Goal: Entertainment & Leisure: Browse casually

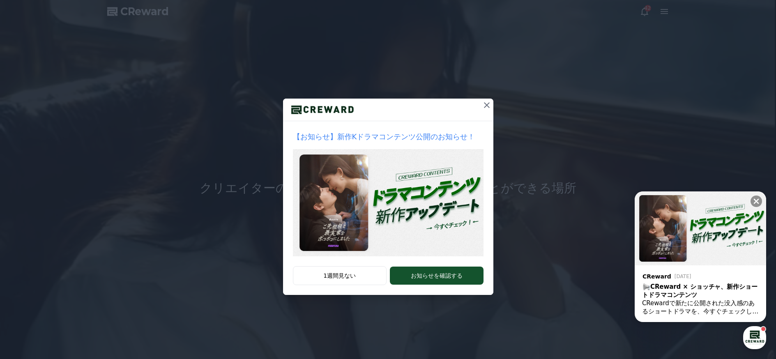
click at [488, 103] on icon at bounding box center [487, 105] width 10 height 10
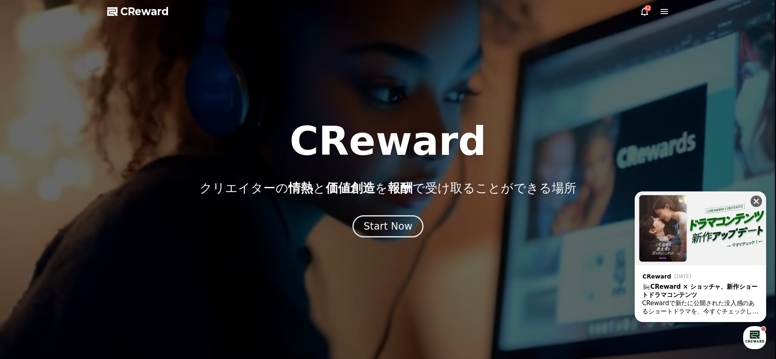
drag, startPoint x: 753, startPoint y: 202, endPoint x: 752, endPoint y: 194, distance: 7.8
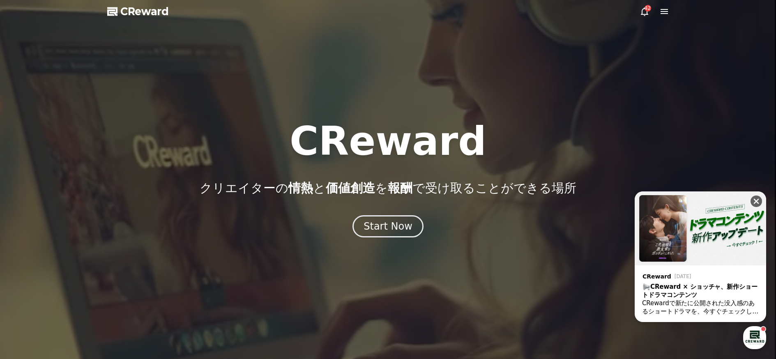
click at [753, 202] on icon at bounding box center [756, 201] width 8 height 8
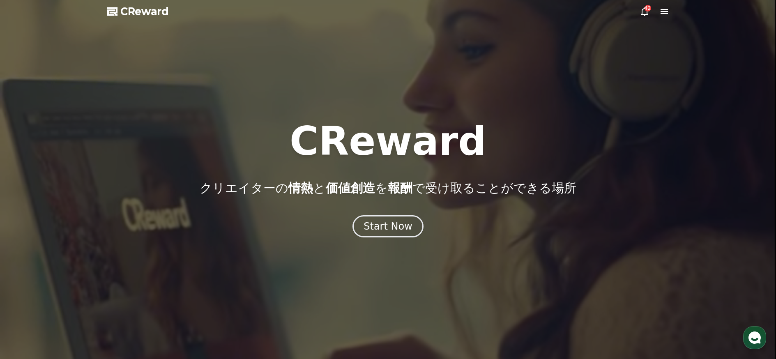
click at [125, 13] on span "CReward" at bounding box center [144, 11] width 48 height 13
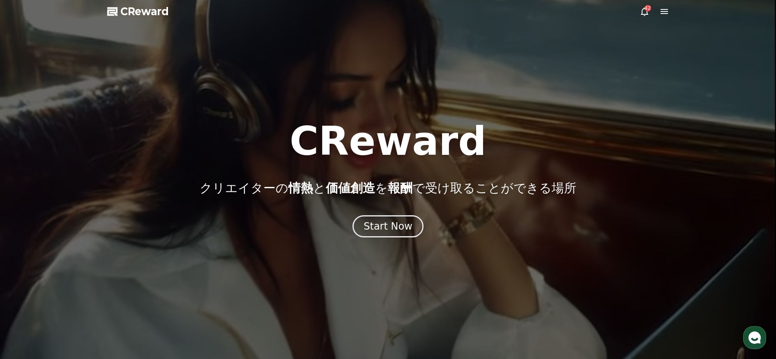
click at [129, 13] on span "CReward" at bounding box center [144, 11] width 48 height 13
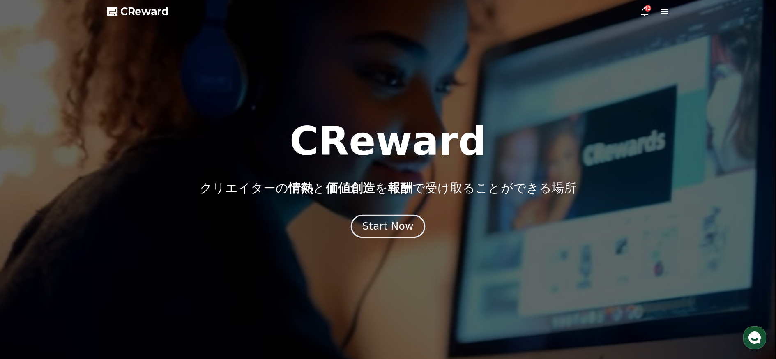
click at [384, 235] on button "Start Now" at bounding box center [388, 226] width 74 height 23
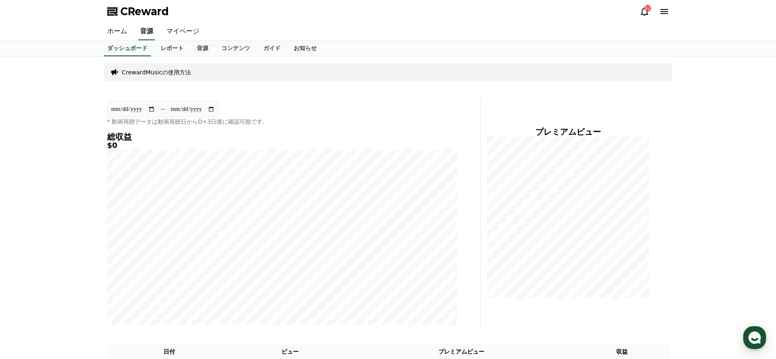
click at [141, 31] on link "音源" at bounding box center [146, 31] width 16 height 17
click at [194, 49] on link "音源" at bounding box center [202, 49] width 25 height 16
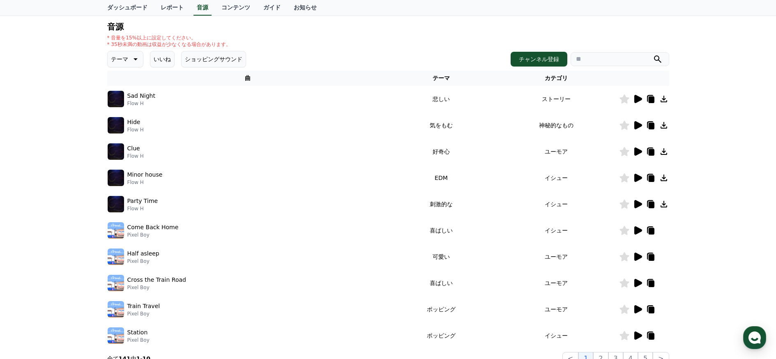
scroll to position [123, 0]
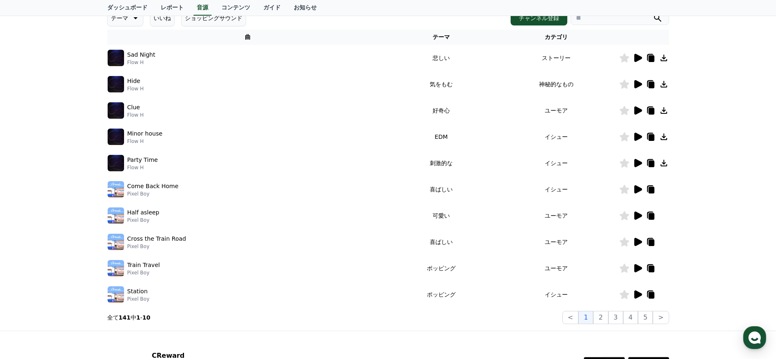
click at [641, 189] on icon at bounding box center [639, 189] width 8 height 8
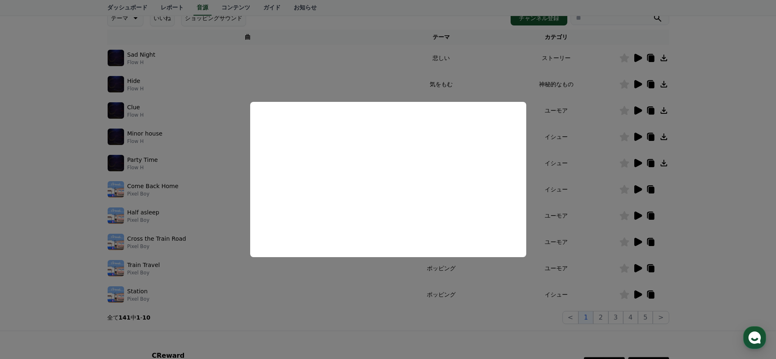
click at [743, 267] on button "close modal" at bounding box center [388, 179] width 776 height 359
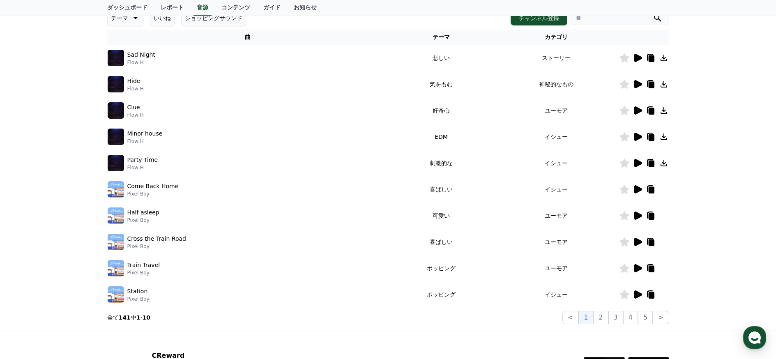
scroll to position [197, 0]
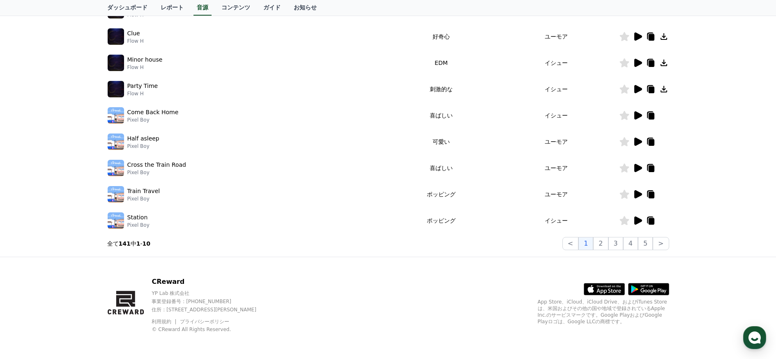
click at [639, 194] on icon at bounding box center [639, 194] width 8 height 8
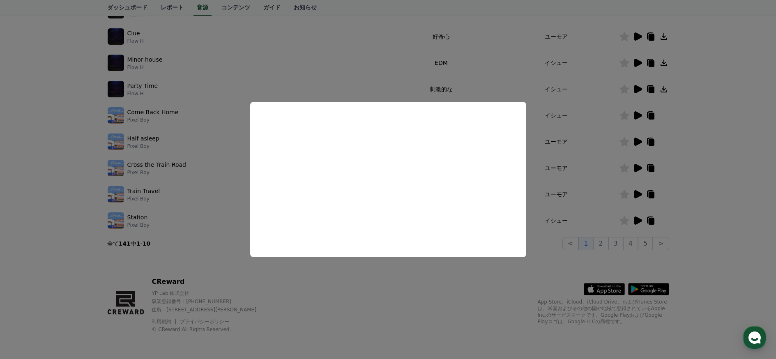
click at [412, 58] on button "close modal" at bounding box center [388, 179] width 776 height 359
click at [412, 58] on td "EDM" at bounding box center [441, 63] width 105 height 26
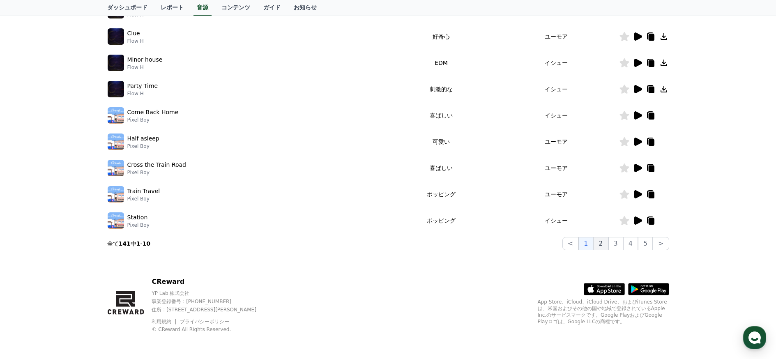
click at [609, 242] on button "2" at bounding box center [616, 243] width 15 height 13
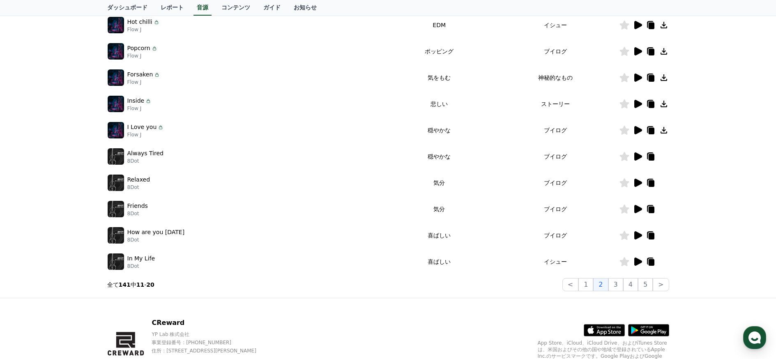
scroll to position [115, 0]
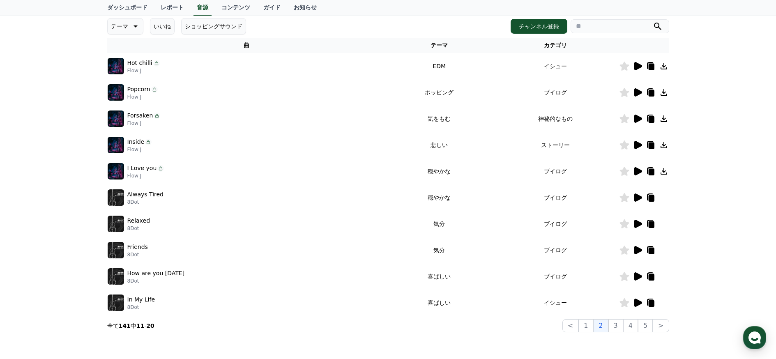
click at [642, 65] on icon at bounding box center [638, 66] width 10 height 10
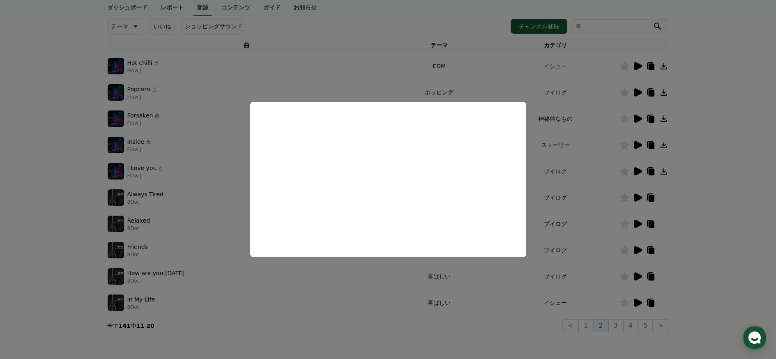
click at [637, 172] on button "close modal" at bounding box center [388, 179] width 776 height 359
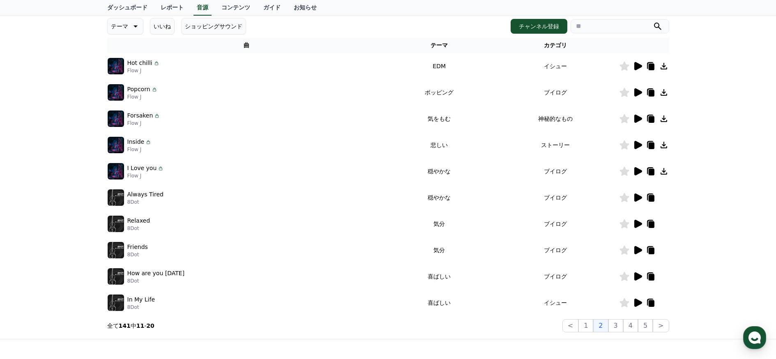
click at [636, 143] on icon at bounding box center [639, 145] width 8 height 8
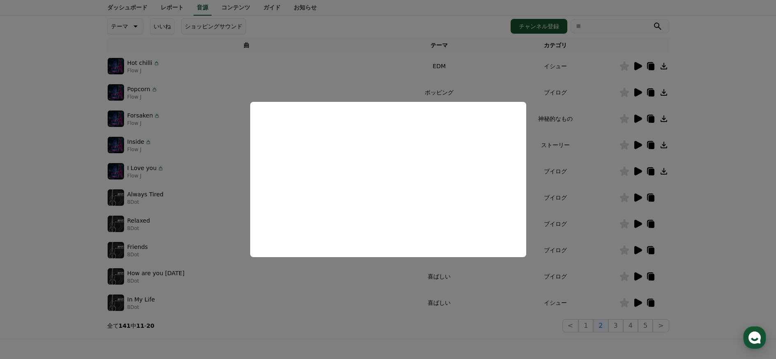
click at [639, 247] on button "close modal" at bounding box center [388, 179] width 776 height 359
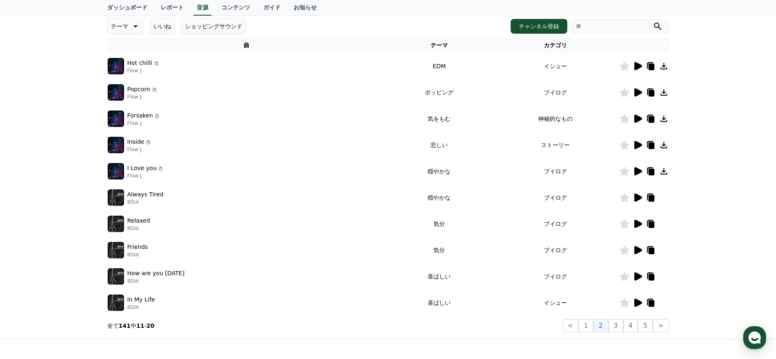
click at [637, 247] on icon at bounding box center [639, 250] width 8 height 8
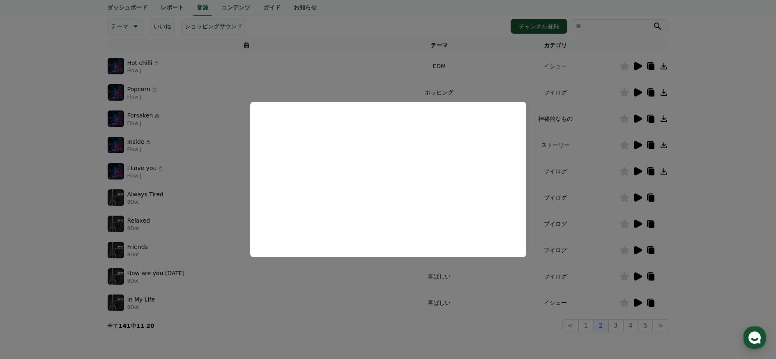
click at [636, 299] on button "close modal" at bounding box center [388, 179] width 776 height 359
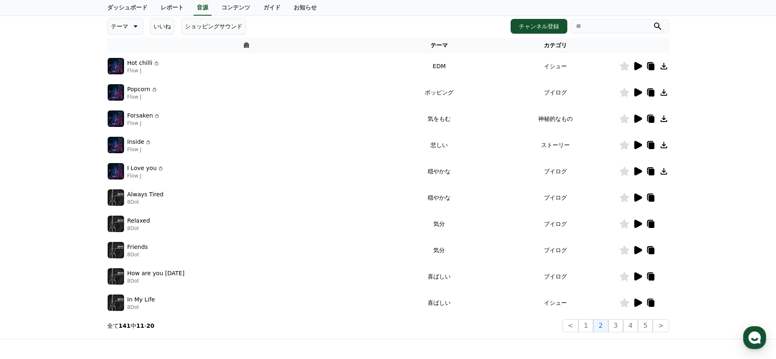
click at [636, 299] on icon at bounding box center [638, 303] width 10 height 10
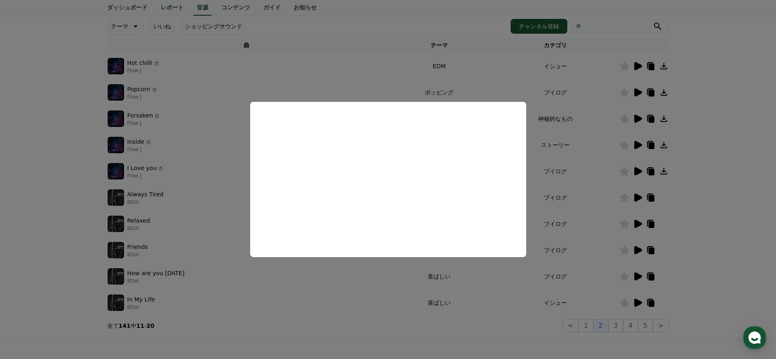
click at [621, 322] on button "close modal" at bounding box center [388, 179] width 776 height 359
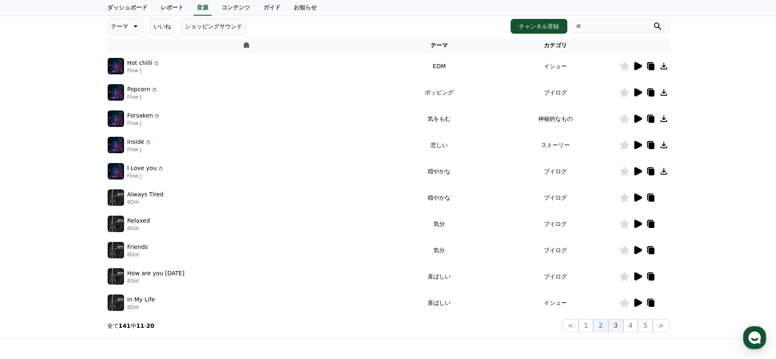
click at [638, 328] on button "3" at bounding box center [645, 325] width 15 height 13
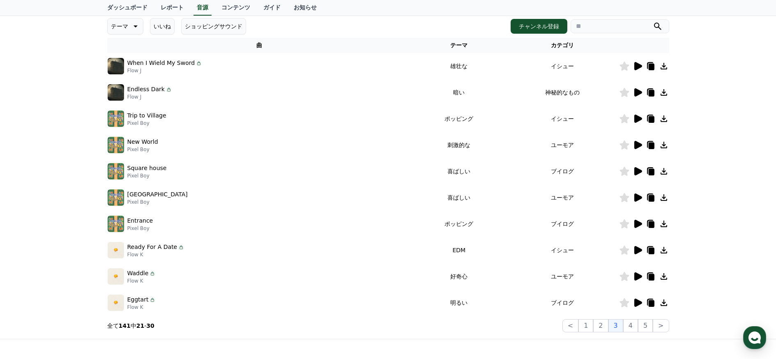
click at [641, 122] on icon at bounding box center [638, 119] width 10 height 10
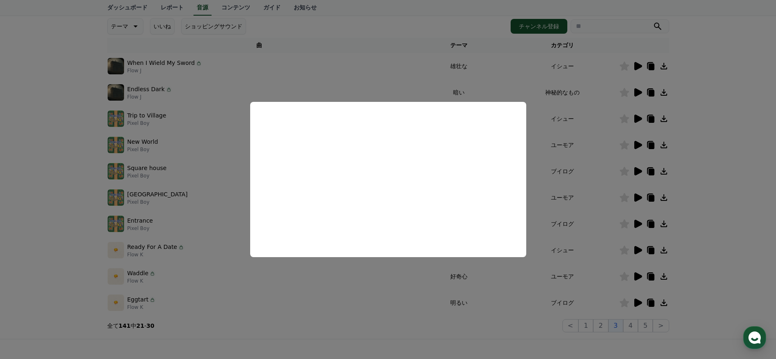
click at [634, 171] on button "close modal" at bounding box center [388, 179] width 776 height 359
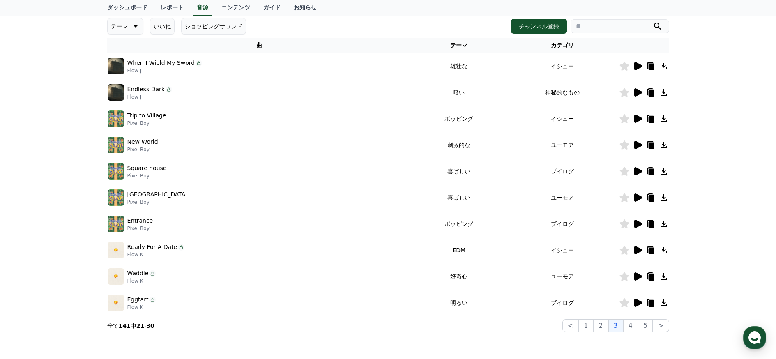
click at [634, 171] on icon at bounding box center [638, 171] width 10 height 10
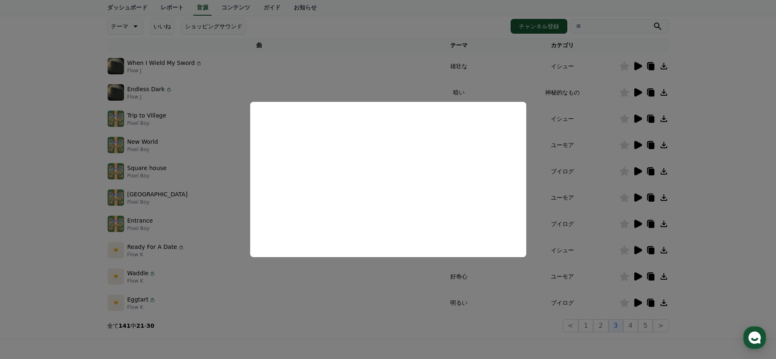
click at [639, 222] on button "close modal" at bounding box center [388, 179] width 776 height 359
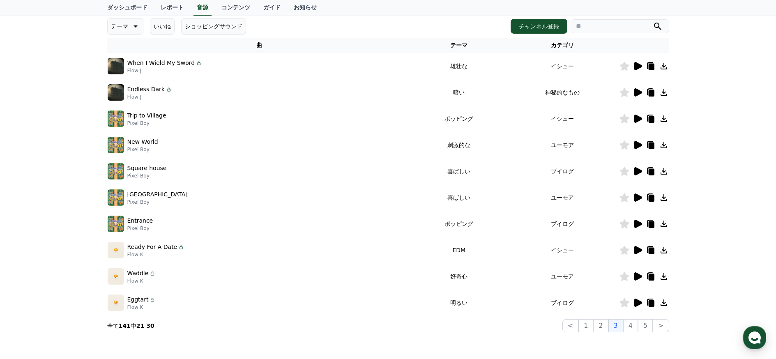
click at [639, 222] on icon at bounding box center [639, 224] width 8 height 8
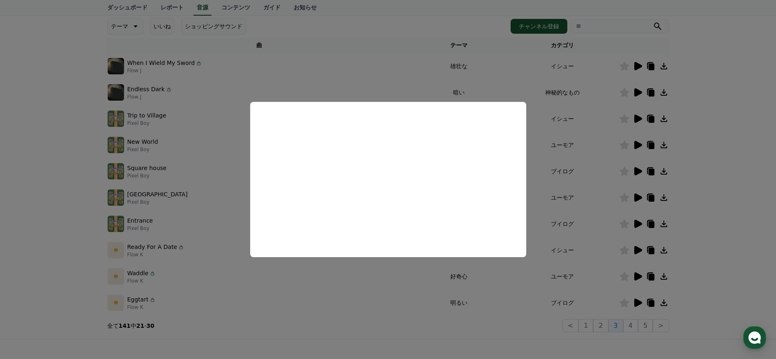
click at [637, 141] on button "close modal" at bounding box center [388, 179] width 776 height 359
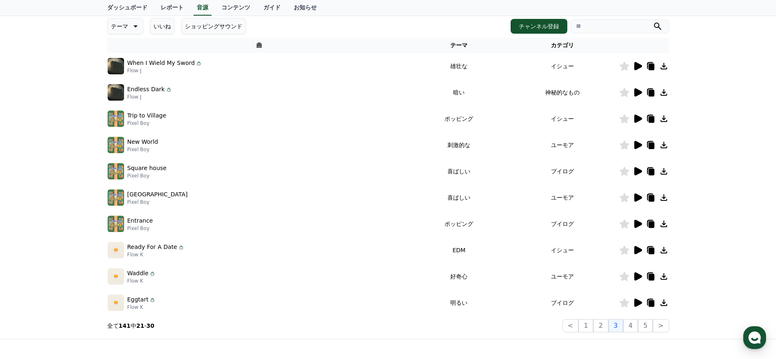
click at [637, 141] on icon at bounding box center [638, 145] width 10 height 10
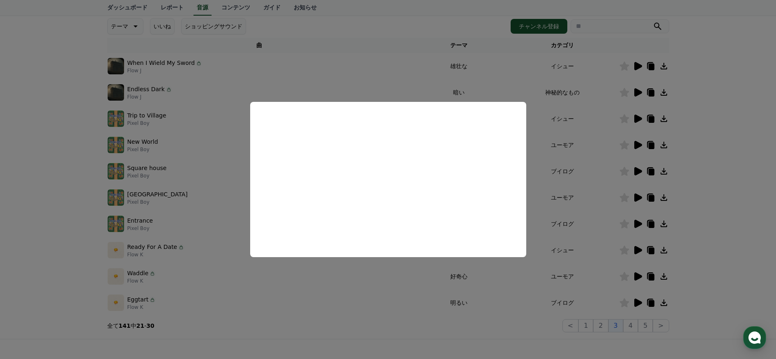
click at [635, 114] on button "close modal" at bounding box center [388, 179] width 776 height 359
click at [635, 114] on icon at bounding box center [638, 119] width 10 height 10
click at [667, 115] on button "close modal" at bounding box center [388, 179] width 776 height 359
click at [667, 115] on icon at bounding box center [664, 119] width 10 height 10
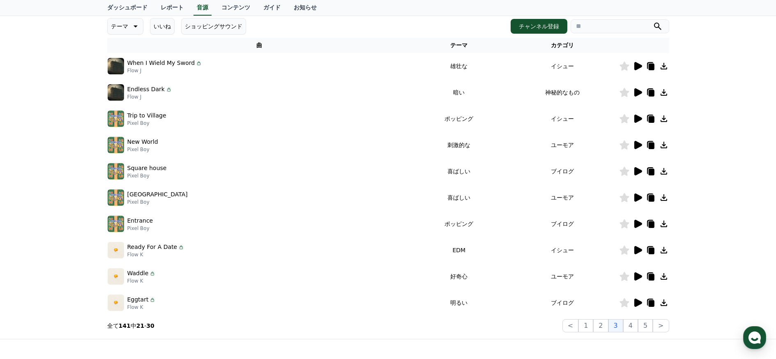
click at [665, 116] on icon at bounding box center [664, 119] width 10 height 10
